Goal: Find specific page/section: Find specific page/section

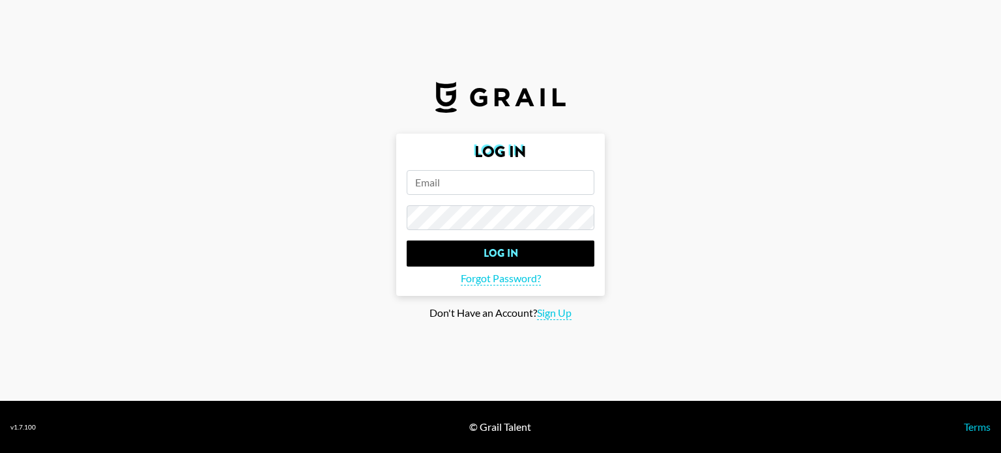
click at [541, 188] on input "email" at bounding box center [501, 182] width 188 height 25
type input "[PERSON_NAME][EMAIL_ADDRESS][DOMAIN_NAME]"
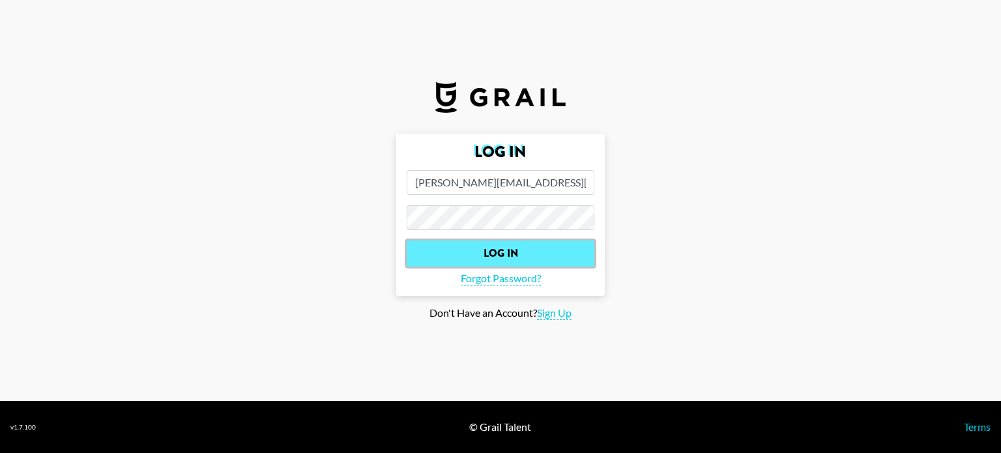
click at [530, 251] on input "Log In" at bounding box center [501, 254] width 188 height 26
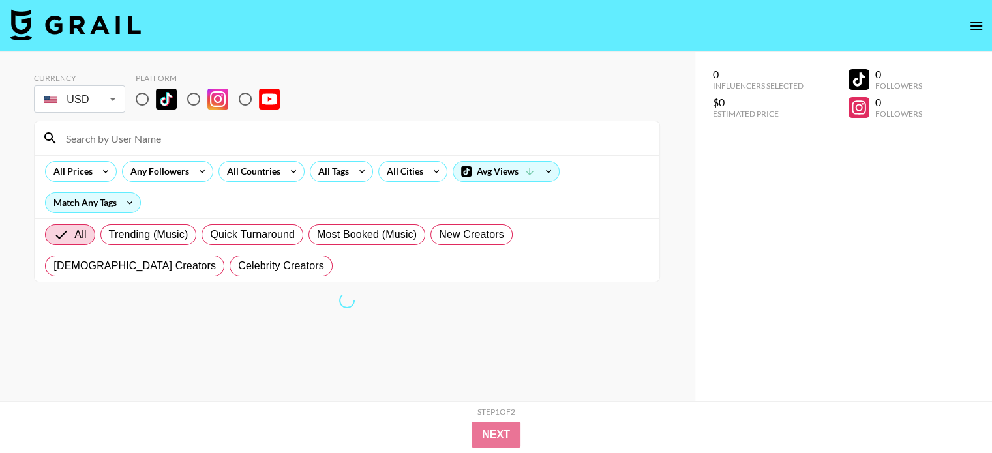
click at [166, 138] on input at bounding box center [354, 138] width 593 height 21
click at [149, 141] on input at bounding box center [354, 138] width 593 height 21
click at [195, 100] on input "radio" at bounding box center [193, 98] width 27 height 27
radio input "true"
click at [190, 136] on input at bounding box center [354, 138] width 593 height 21
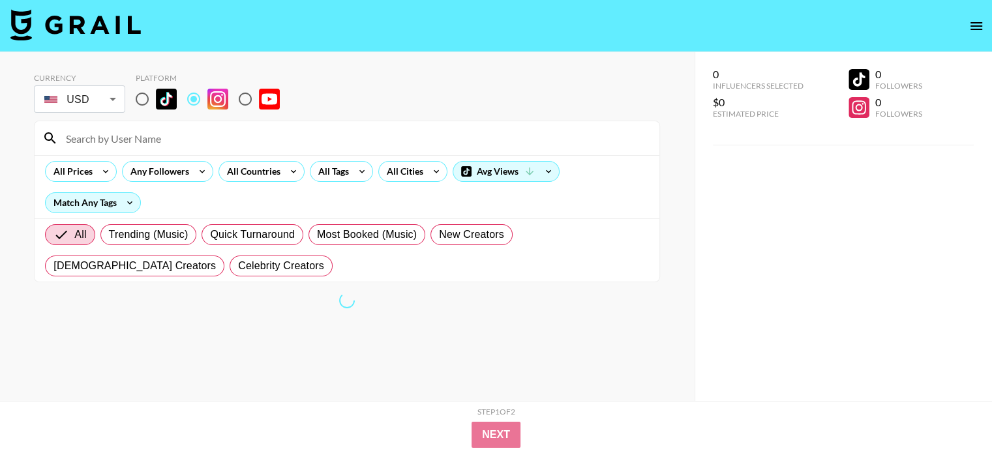
paste input "jae.[PERSON_NAME]"
type input "jae.[PERSON_NAME]"
click at [597, 96] on div "Currency USD USD ​ Platform" at bounding box center [347, 94] width 626 height 42
click at [158, 152] on div "jae.[PERSON_NAME]" at bounding box center [347, 138] width 625 height 34
click at [162, 145] on input "jae.[PERSON_NAME]" at bounding box center [354, 138] width 593 height 21
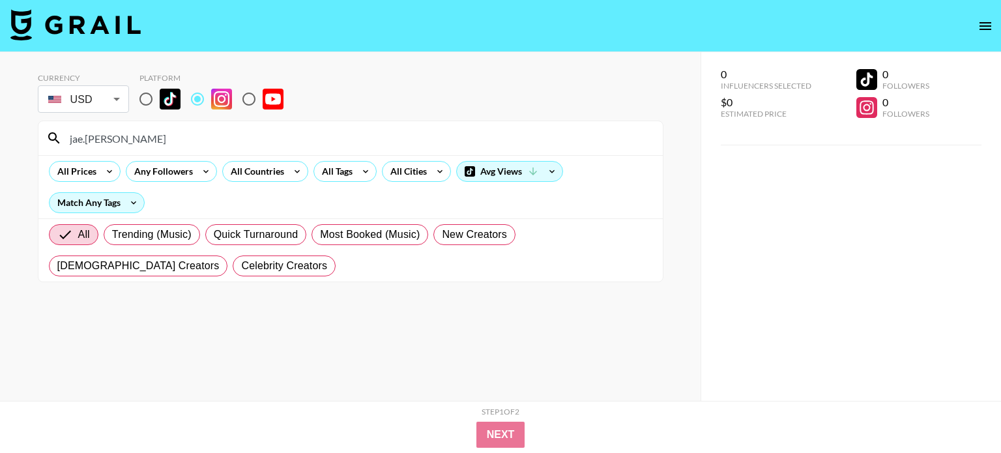
click at [76, 101] on body "Currency USD USD ​ Platform jae.[PERSON_NAME] All Prices Any Followers All Coun…" at bounding box center [500, 252] width 1001 height 505
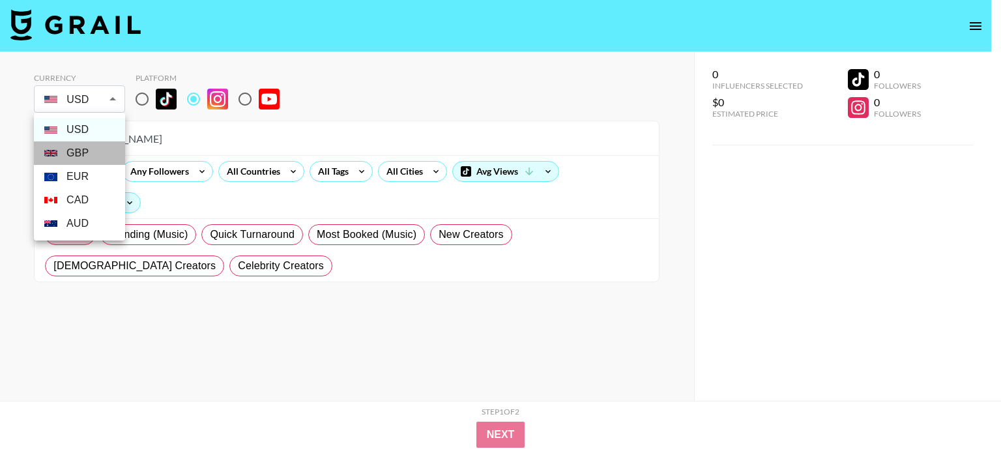
click at [72, 149] on li "GBP" at bounding box center [79, 152] width 91 height 23
type input "GBP"
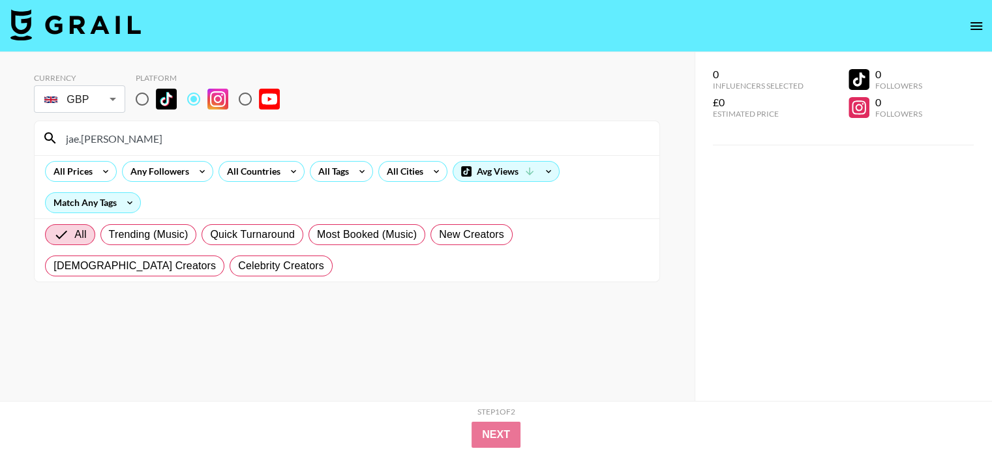
click at [197, 98] on input "radio" at bounding box center [193, 98] width 27 height 27
click at [104, 130] on input "jae.[PERSON_NAME]" at bounding box center [354, 138] width 593 height 21
paste input "hunter__workma"
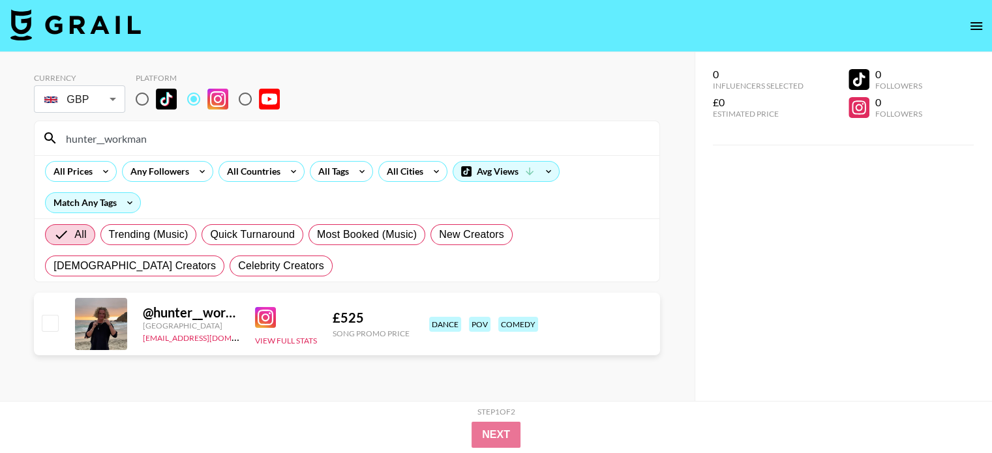
click at [149, 144] on input "hunter__workman" at bounding box center [354, 138] width 593 height 21
paste input "jae.matthiese"
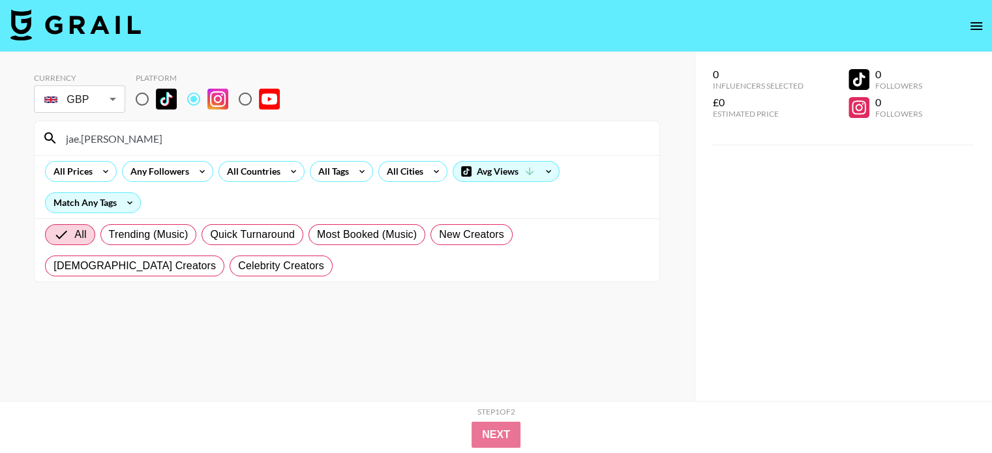
type input "jae.[PERSON_NAME]"
